Goal: Task Accomplishment & Management: Use online tool/utility

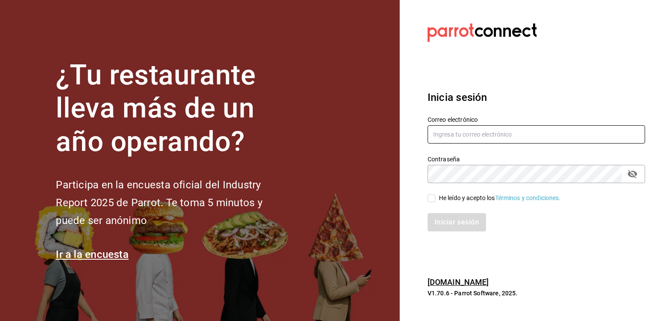
click at [438, 134] on input "text" at bounding box center [535, 134] width 217 height 18
type input "mvaldez.m@hotmail.com"
click at [634, 174] on icon "passwordField" at bounding box center [632, 174] width 10 height 10
click at [434, 198] on input "He leído y acepto los Términos y condiciones." at bounding box center [431, 199] width 8 height 8
checkbox input "true"
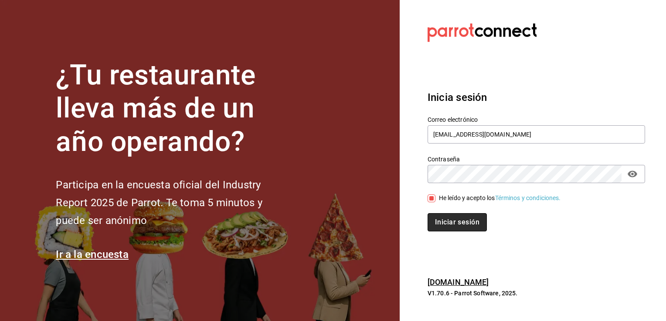
click at [455, 227] on button "Iniciar sesión" at bounding box center [456, 222] width 59 height 18
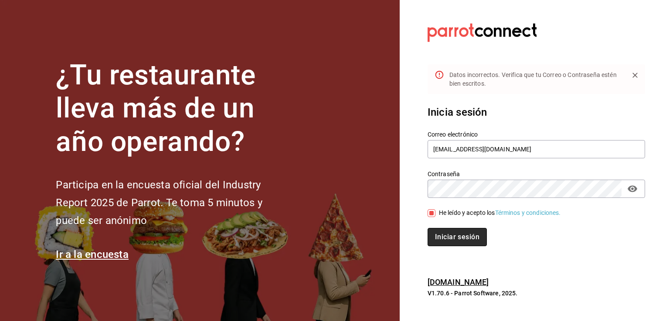
click at [455, 233] on button "Iniciar sesión" at bounding box center [456, 237] width 59 height 18
click at [427, 228] on button "Iniciar sesión" at bounding box center [456, 237] width 58 height 18
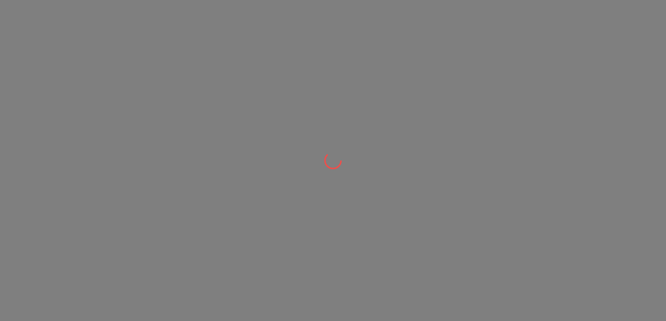
click at [461, 224] on div at bounding box center [333, 160] width 666 height 321
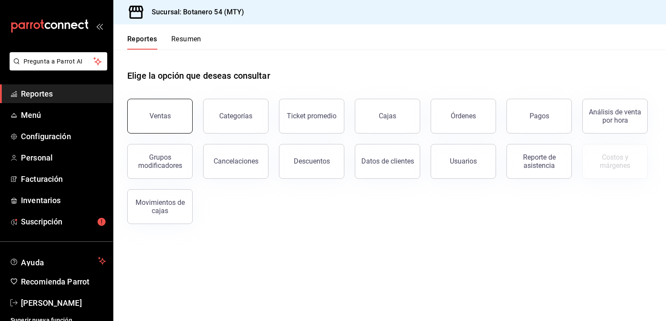
click at [177, 127] on button "Ventas" at bounding box center [159, 116] width 65 height 35
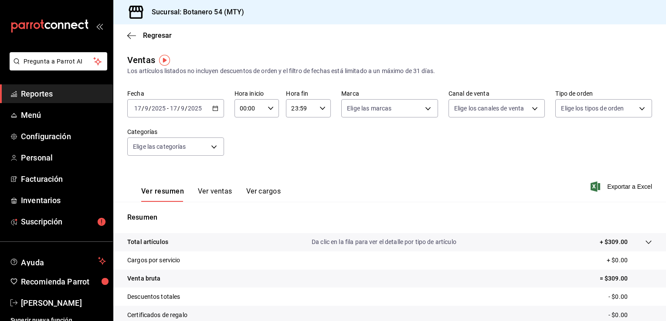
click at [215, 112] on div "[DATE] [DATE] - [DATE] [DATE]" at bounding box center [175, 108] width 97 height 18
click at [214, 110] on icon "button" at bounding box center [215, 108] width 6 height 6
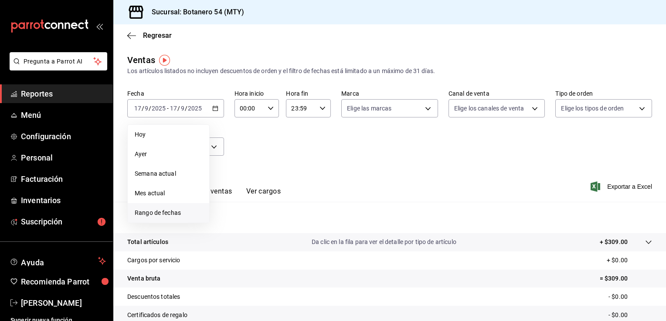
click at [179, 213] on span "Rango de fechas" at bounding box center [169, 213] width 68 height 9
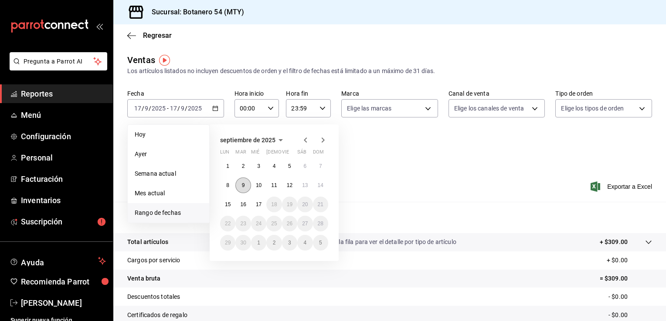
click at [237, 186] on button "9" at bounding box center [242, 186] width 15 height 16
click at [228, 207] on button "15" at bounding box center [227, 205] width 15 height 16
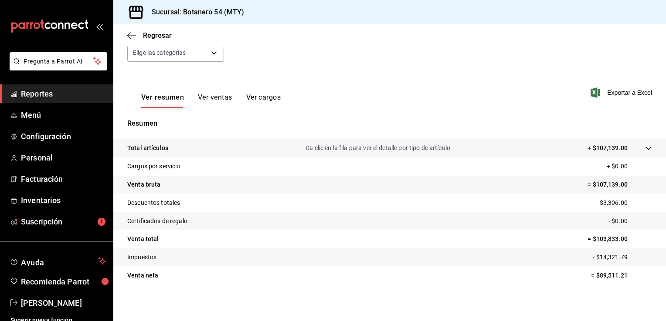
scroll to position [96, 0]
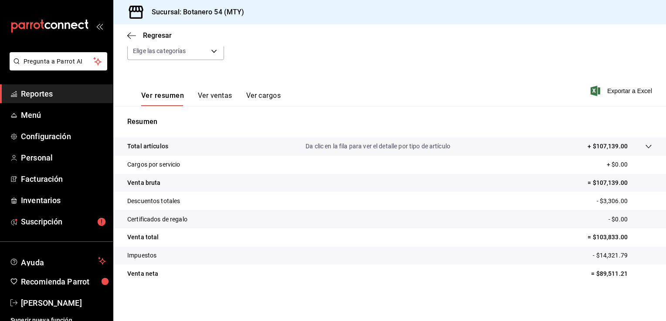
click at [307, 65] on div "Fecha [DATE] [DATE] - [DATE] [DATE] Hora inicio 00:00 Hora inicio Hora fin 23:5…" at bounding box center [389, 32] width 524 height 77
